Goal: Information Seeking & Learning: Learn about a topic

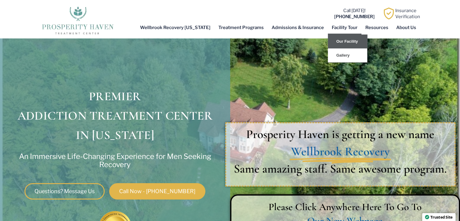
click at [343, 41] on link "Our Facility" at bounding box center [347, 42] width 39 height 14
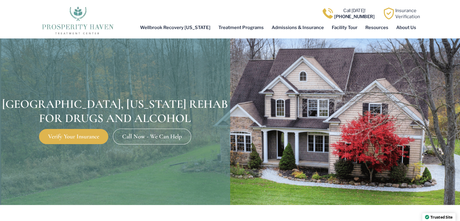
click at [76, 133] on span "Verify Your Insurance" at bounding box center [73, 136] width 51 height 6
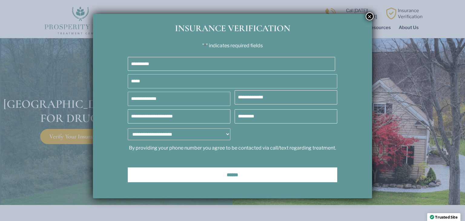
click at [367, 16] on button "×" at bounding box center [370, 16] width 8 height 8
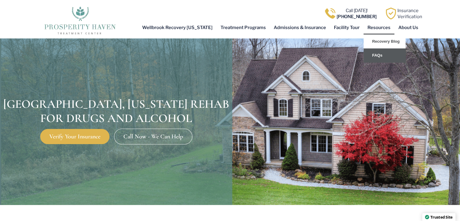
click at [375, 55] on link "FAQs" at bounding box center [385, 55] width 42 height 14
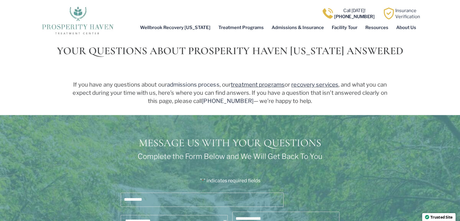
scroll to position [91, 0]
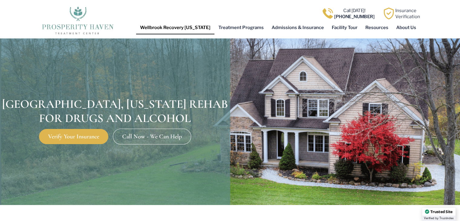
click at [204, 27] on link "Wellbrook Recovery [US_STATE]" at bounding box center [175, 28] width 78 height 14
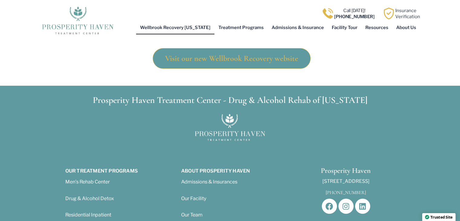
scroll to position [272, 0]
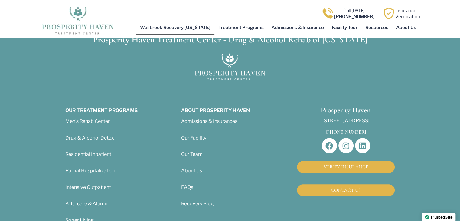
click at [194, 151] on span "Our Team" at bounding box center [191, 154] width 21 height 6
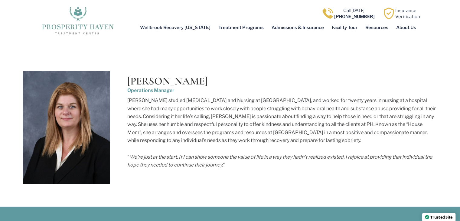
scroll to position [1786, 0]
